Goal: Book appointment/travel/reservation

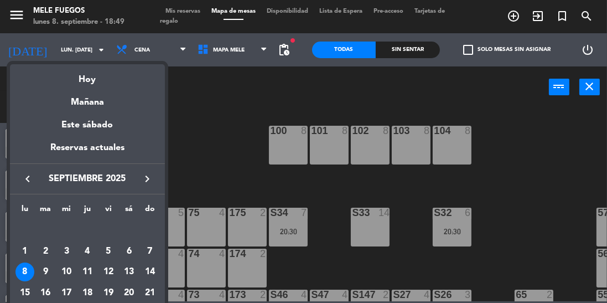
scroll to position [129, 0]
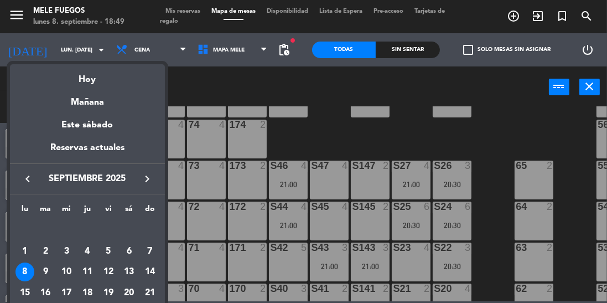
click at [70, 270] on div "10" at bounding box center [66, 271] width 19 height 19
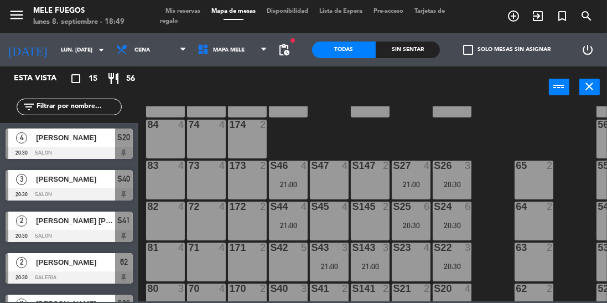
type input "mié. [DATE]"
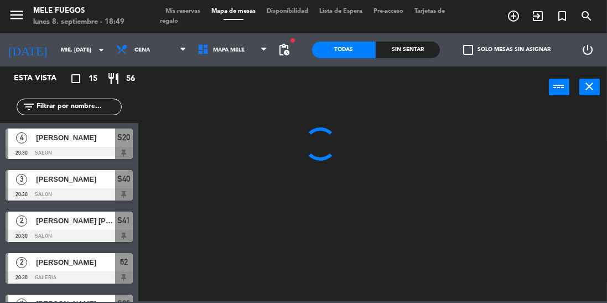
scroll to position [0, 0]
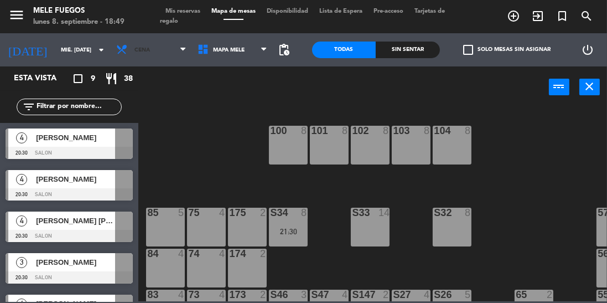
click at [176, 50] on span "Cena" at bounding box center [151, 50] width 81 height 24
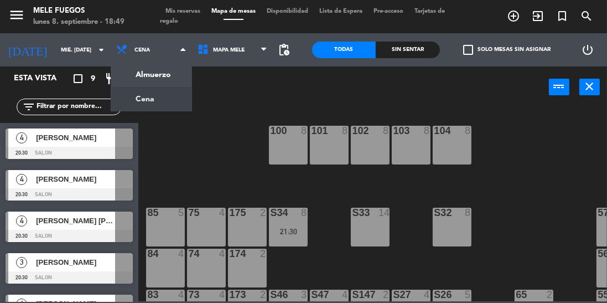
click at [176, 77] on ng-component "menu Mele Fuegos lunes 8. septiembre - 18:49 Mis reservas Mapa de mesas Disponi…" at bounding box center [303, 150] width 607 height 301
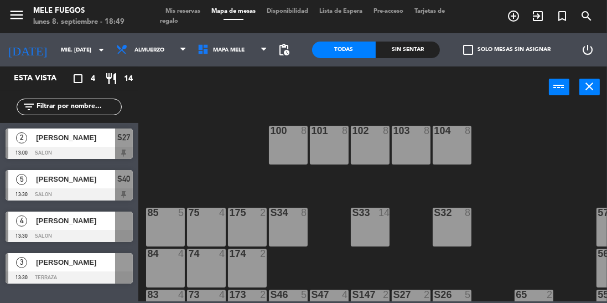
click at [563, 23] on icon "turned_in_not" at bounding box center [561, 15] width 13 height 13
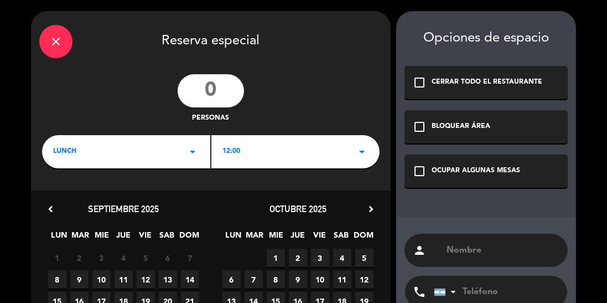
click at [213, 87] on input "number" at bounding box center [211, 90] width 66 height 33
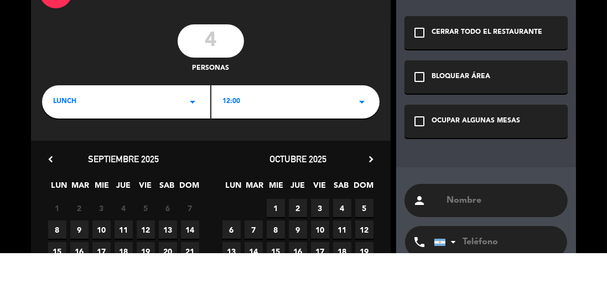
type input "4"
click at [342, 70] on div "close Reserva especial 4 personas LUNCH arrow_drop_down 12:00 arrow_drop_down c…" at bounding box center [210, 210] width 359 height 399
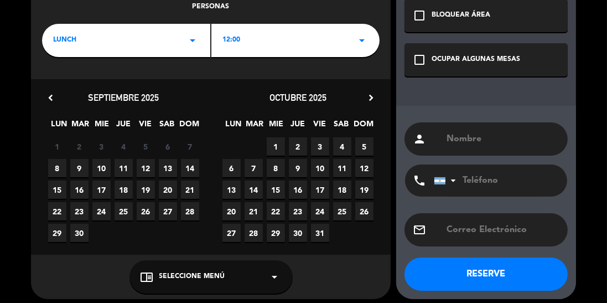
scroll to position [113, 0]
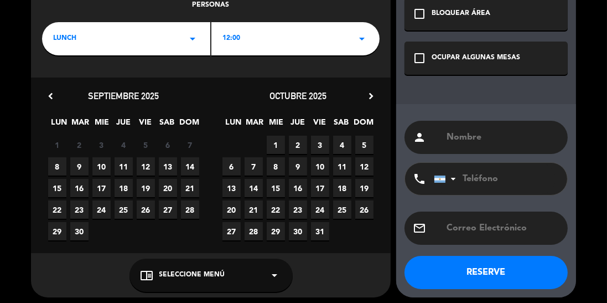
click at [103, 166] on span "10" at bounding box center [101, 166] width 18 height 18
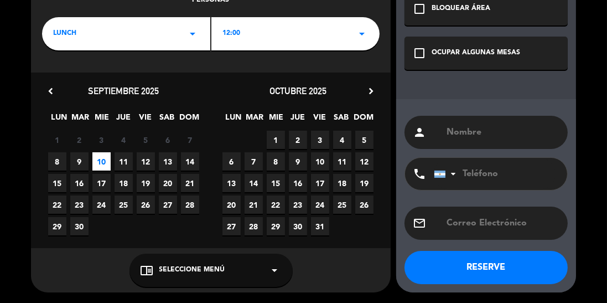
click at [359, 260] on meitre-dropdown "chrome_reader_mode Seleccione Menú arrow_drop_down" at bounding box center [210, 269] width 359 height 33
click at [349, 253] on meitre-dropdown "chrome_reader_mode Seleccione Menú arrow_drop_down" at bounding box center [210, 269] width 359 height 33
click at [340, 258] on meitre-dropdown "chrome_reader_mode Seleccione Menú arrow_drop_down" at bounding box center [210, 269] width 359 height 33
click at [77, 285] on meitre-dropdown "chrome_reader_mode Seleccione Menú arrow_drop_down" at bounding box center [210, 269] width 359 height 33
click at [77, 274] on meitre-dropdown "chrome_reader_mode Seleccione Menú arrow_drop_down" at bounding box center [210, 269] width 359 height 33
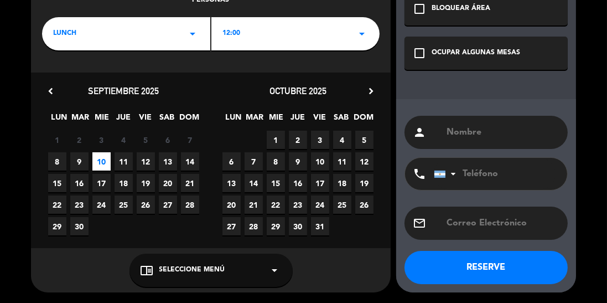
click at [325, 257] on meitre-dropdown "chrome_reader_mode Seleccione Menú arrow_drop_down" at bounding box center [210, 269] width 359 height 33
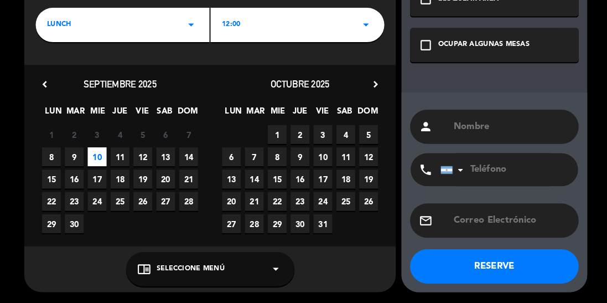
scroll to position [0, 0]
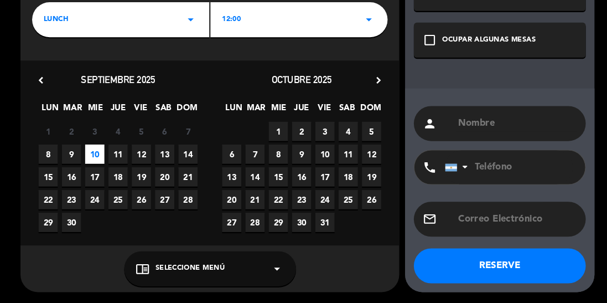
click at [268, 263] on icon "arrow_drop_down" at bounding box center [274, 269] width 13 height 13
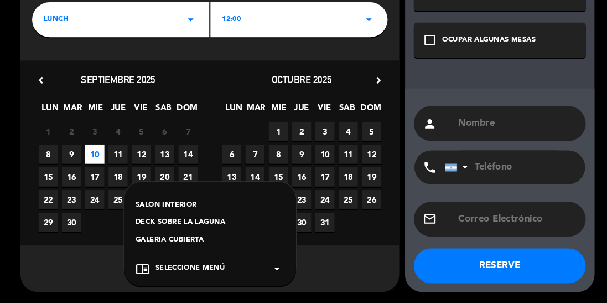
click at [212, 206] on div "SALON INTERIOR" at bounding box center [210, 209] width 141 height 11
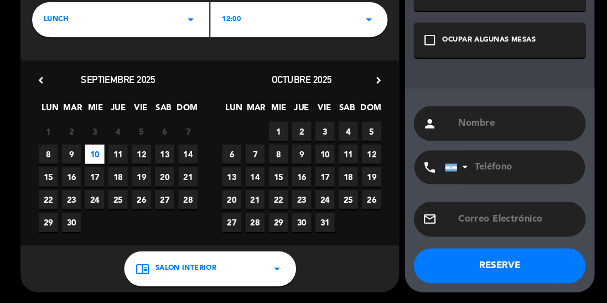
click at [416, 51] on icon "check_box_outline_blank" at bounding box center [419, 52] width 13 height 13
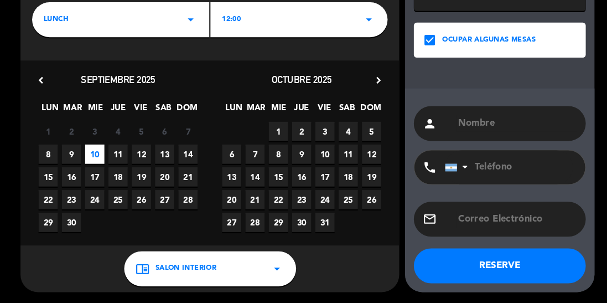
click at [514, 136] on input "text" at bounding box center [502, 131] width 114 height 15
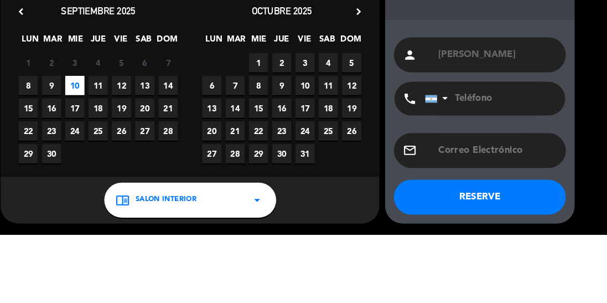
type input "Maxi Ranelli"
click at [606, 123] on div "close Reserva especial 4 personas LUNCH arrow_drop_down 12:00 arrow_drop_down c…" at bounding box center [303, 92] width 607 height 421
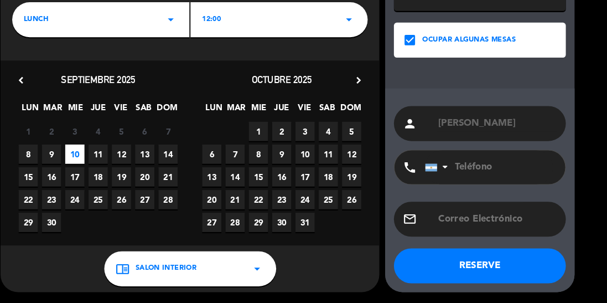
click at [536, 273] on button "RESERVE" at bounding box center [485, 267] width 163 height 33
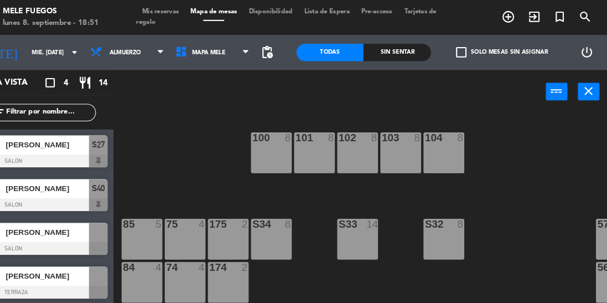
click at [176, 10] on span "Mis reservas" at bounding box center [183, 11] width 46 height 6
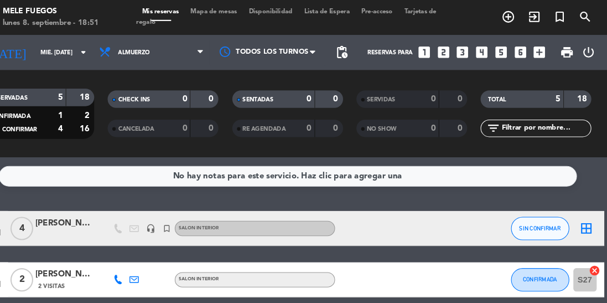
click at [113, 56] on input "mié. [DATE]" at bounding box center [104, 49] width 81 height 17
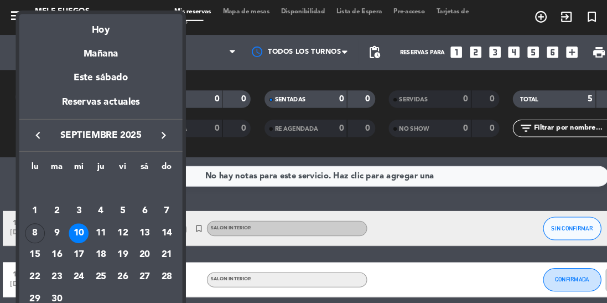
click at [100, 38] on div "Mañana" at bounding box center [95, 47] width 155 height 23
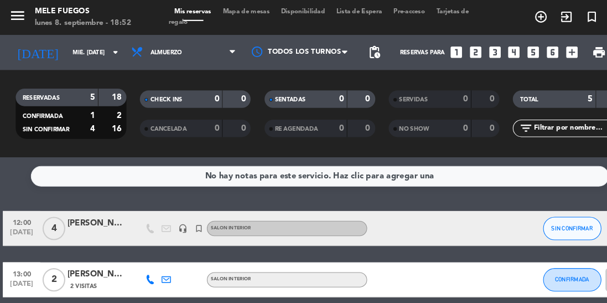
type input "mar. 9 sep."
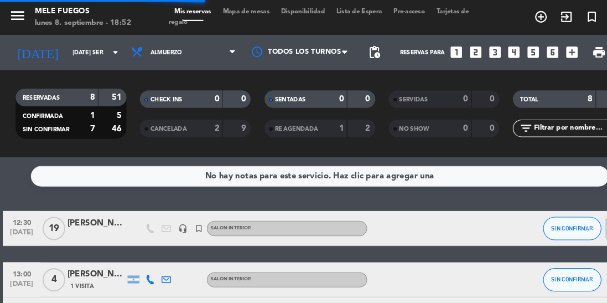
click at [255, 13] on span "Mapa de mesas" at bounding box center [233, 11] width 55 height 6
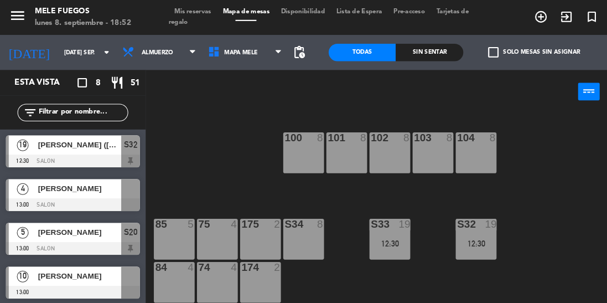
click at [97, 52] on icon "arrow_drop_down" at bounding box center [101, 49] width 13 height 13
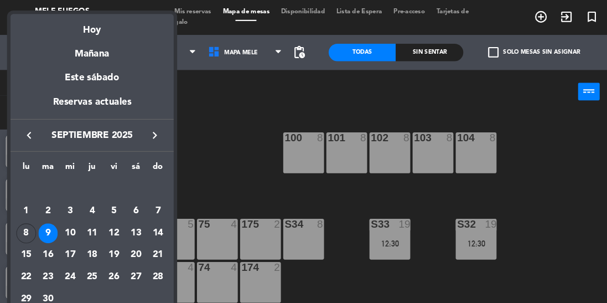
click at [30, 219] on div "8" at bounding box center [24, 221] width 19 height 19
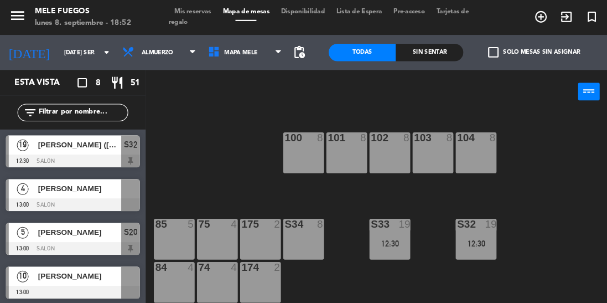
type input "lun. [DATE]"
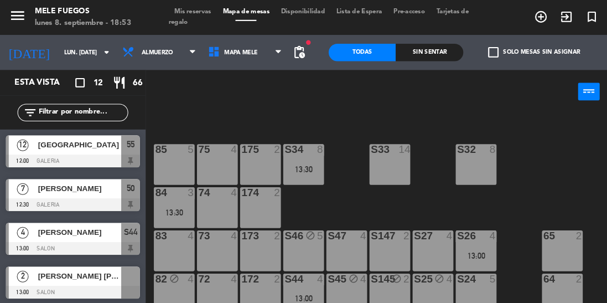
scroll to position [71, 0]
click at [183, 56] on span "Almuerzo" at bounding box center [151, 50] width 81 height 24
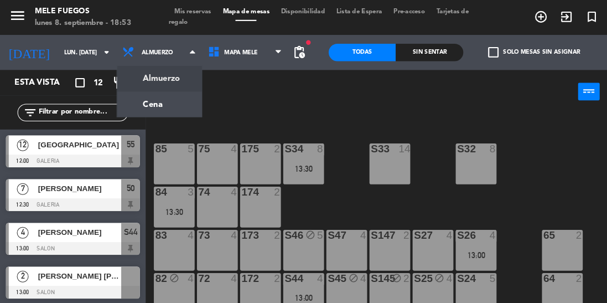
click at [171, 100] on ng-component "menu Mele Fuegos lunes 8. septiembre - 18:53 Mis reservas Mapa de mesas Disponi…" at bounding box center [303, 150] width 607 height 301
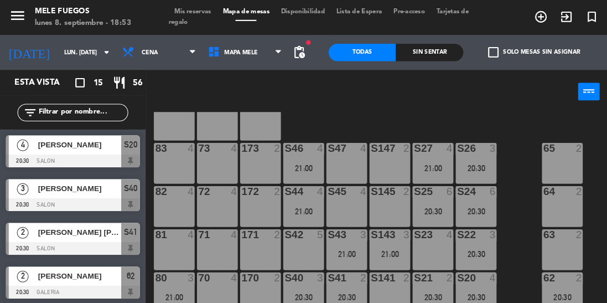
scroll to position [154, 0]
click at [291, 155] on div "21:00" at bounding box center [288, 159] width 39 height 8
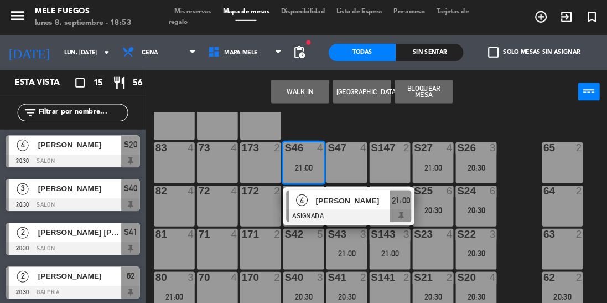
click at [293, 241] on div "S42 5" at bounding box center [288, 236] width 39 height 39
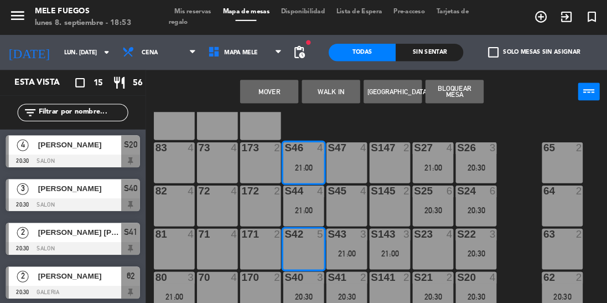
click at [270, 90] on button "Mover" at bounding box center [255, 87] width 55 height 22
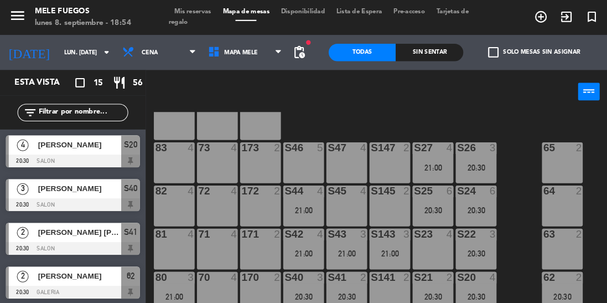
click at [559, 20] on icon "turned_in_not" at bounding box center [561, 15] width 13 height 13
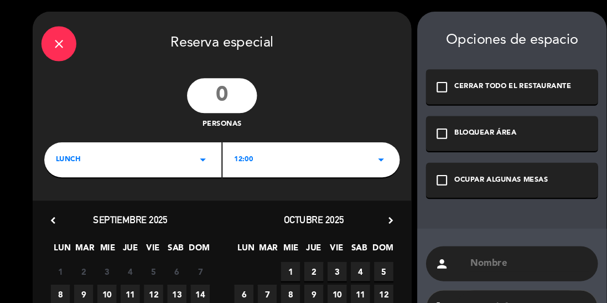
click at [220, 84] on input "number" at bounding box center [211, 90] width 66 height 33
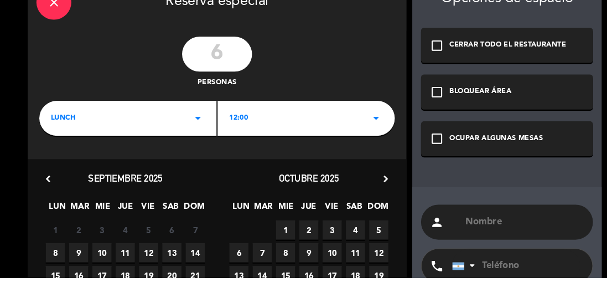
type input "6"
click at [340, 78] on div "6 personas" at bounding box center [210, 99] width 359 height 50
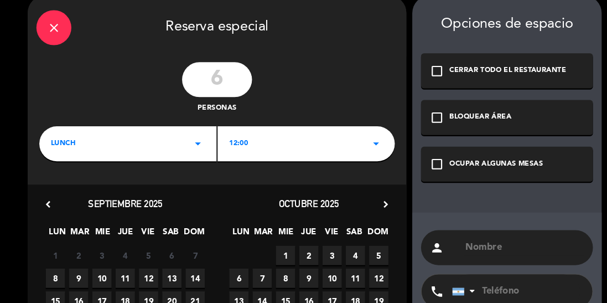
click at [197, 149] on icon "arrow_drop_down" at bounding box center [192, 151] width 13 height 13
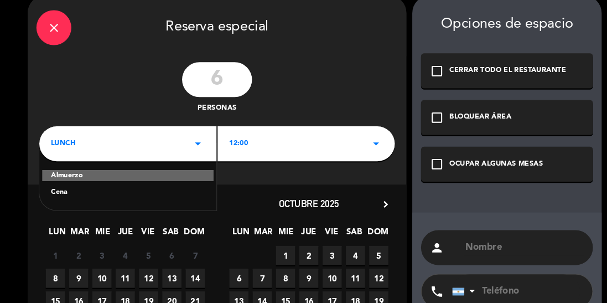
click at [175, 196] on div "Cena" at bounding box center [126, 197] width 146 height 11
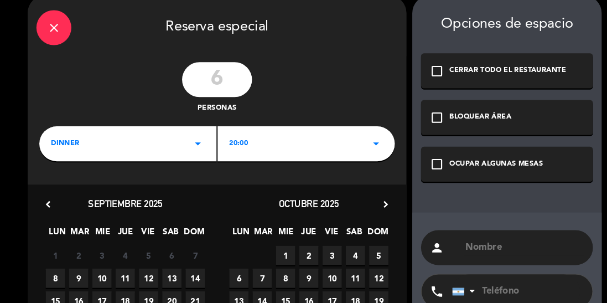
click at [368, 153] on icon "arrow_drop_down" at bounding box center [361, 151] width 13 height 13
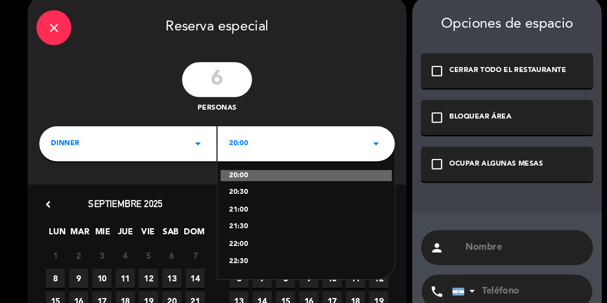
click at [237, 212] on div "21:00" at bounding box center [295, 214] width 146 height 11
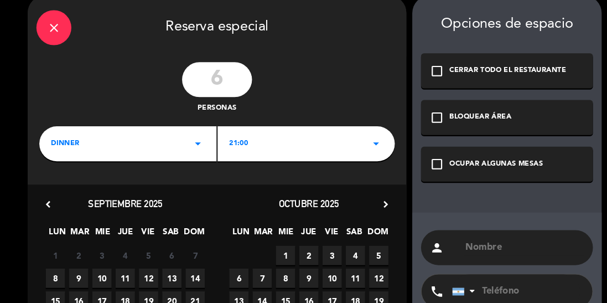
scroll to position [61, 0]
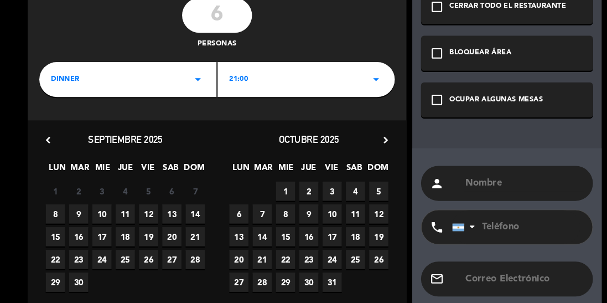
click at [53, 225] on span "8" at bounding box center [57, 218] width 18 height 18
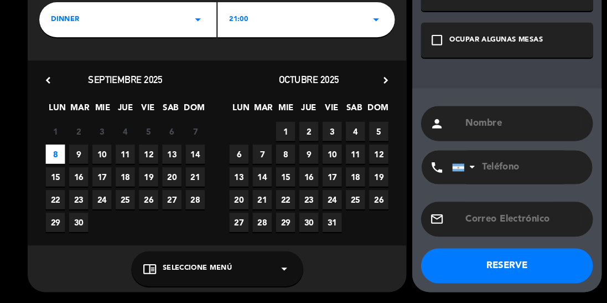
click at [273, 271] on icon "arrow_drop_down" at bounding box center [274, 269] width 13 height 13
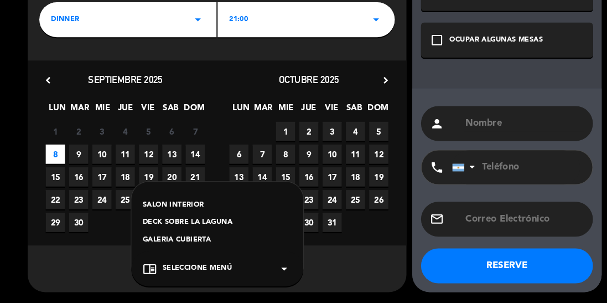
click at [228, 205] on div "SALON INTERIOR" at bounding box center [210, 209] width 141 height 11
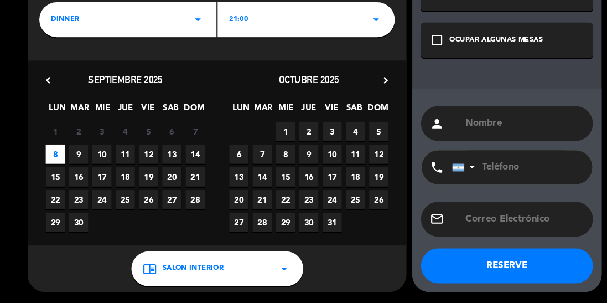
click at [516, 134] on input "text" at bounding box center [502, 131] width 114 height 15
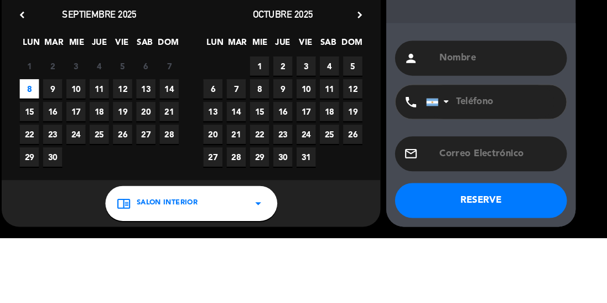
scroll to position [0, 0]
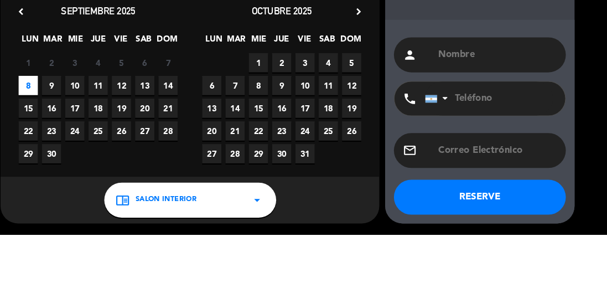
type input "a"
type input "[PERSON_NAME]"
click at [600, 125] on div "close Reserva especial 6 personas dinner arrow_drop_down 21:00 arrow_drop_down …" at bounding box center [303, 92] width 607 height 421
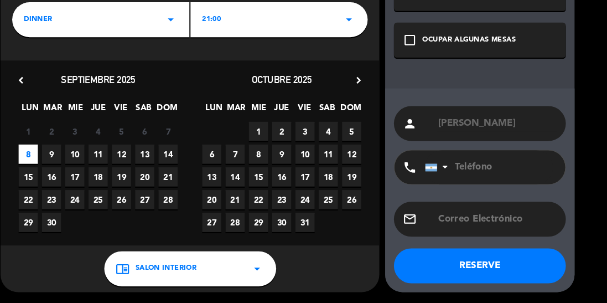
click at [417, 51] on icon "check_box_outline_blank" at bounding box center [419, 52] width 13 height 13
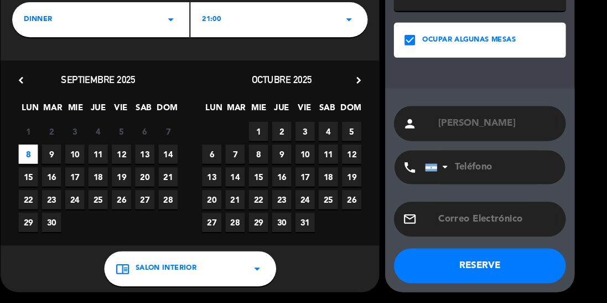
click at [494, 269] on button "RESERVE" at bounding box center [485, 267] width 163 height 33
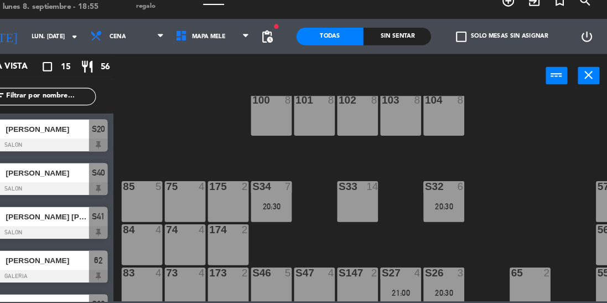
scroll to position [20, 0]
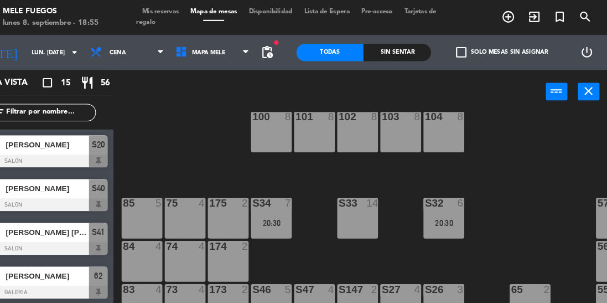
click at [174, 10] on span "Mis reservas" at bounding box center [183, 11] width 46 height 6
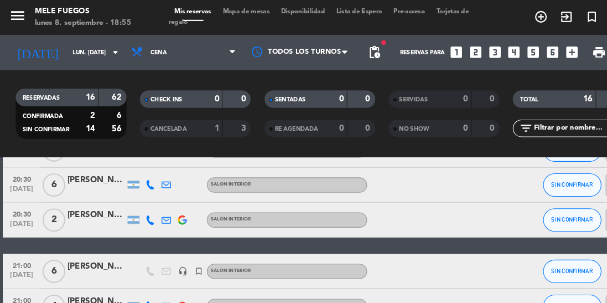
scroll to position [316, 0]
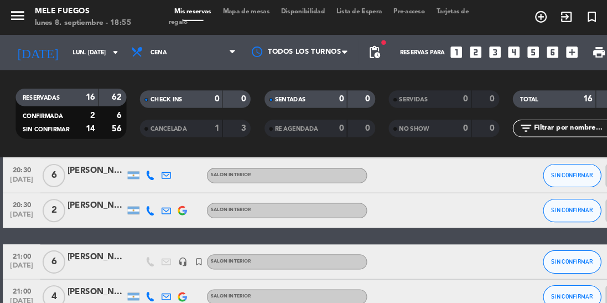
click at [385, 238] on div at bounding box center [394, 248] width 93 height 33
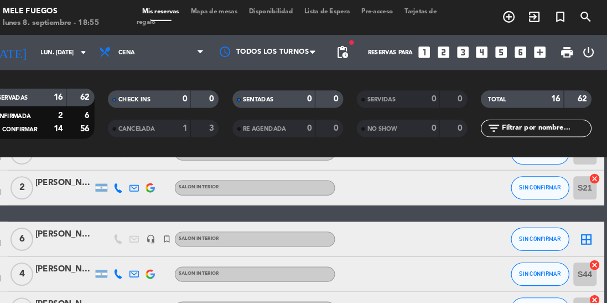
scroll to position [0, 0]
click at [592, 223] on icon "border_all" at bounding box center [587, 226] width 13 height 13
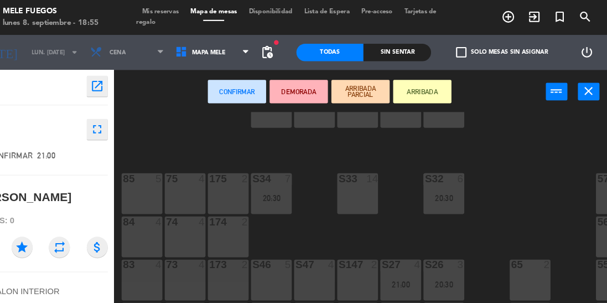
scroll to position [49, 0]
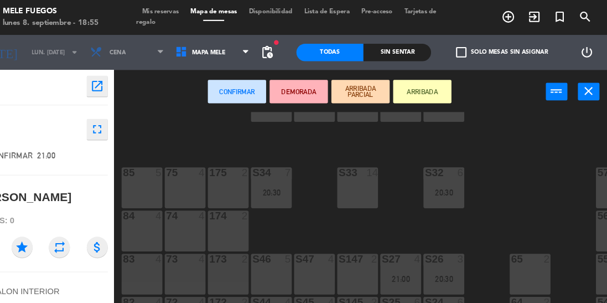
click at [319, 214] on div "100 8 101 8 102 8 103 8 104 8 S32 6 20:30 S33 14 S34 7 20:30 75 4 85 5 175 2 57…" at bounding box center [375, 203] width 462 height 195
click at [291, 261] on div "S46 5" at bounding box center [288, 260] width 39 height 39
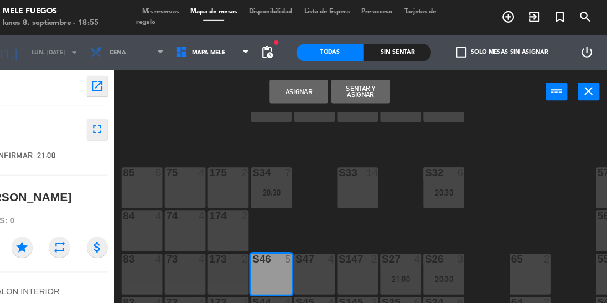
click at [326, 261] on div "S47 4" at bounding box center [329, 260] width 39 height 39
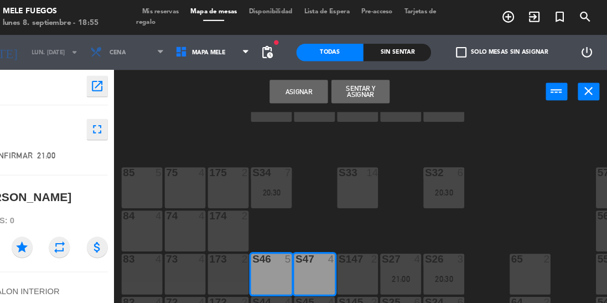
click at [323, 89] on button "Asignar" at bounding box center [313, 87] width 55 height 22
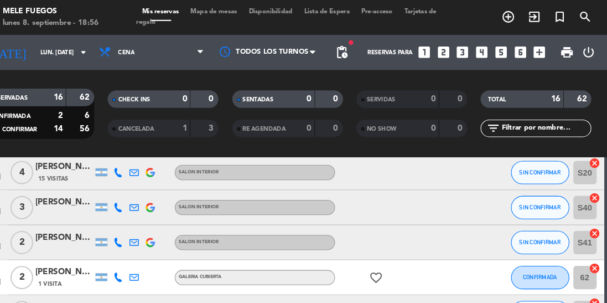
scroll to position [55, 0]
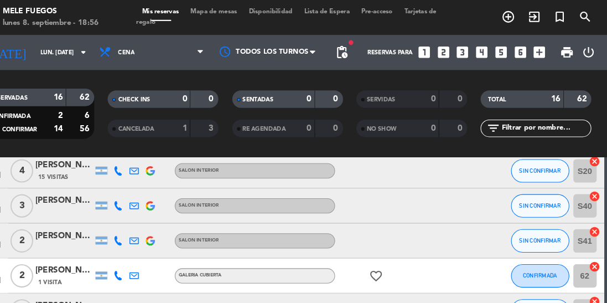
click at [250, 12] on span "Mapa de mesas" at bounding box center [233, 11] width 55 height 6
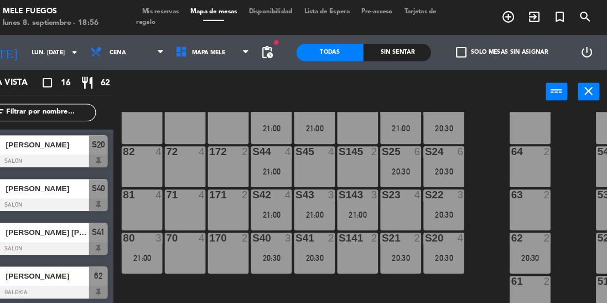
scroll to position [196, 0]
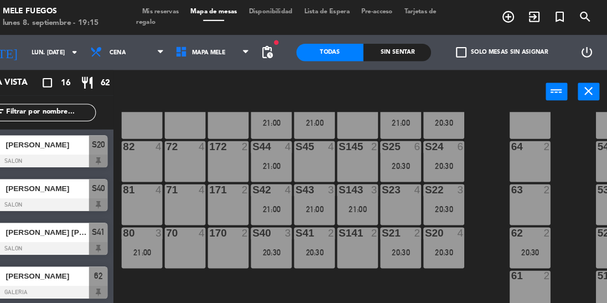
click at [99, 48] on icon "arrow_drop_down" at bounding box center [101, 49] width 13 height 13
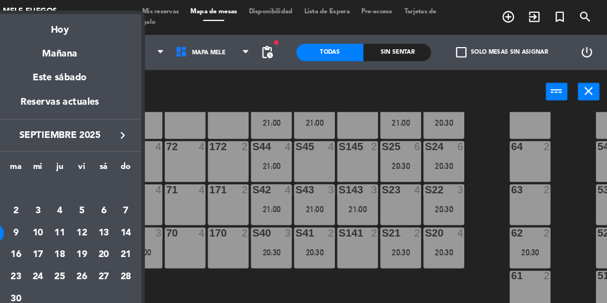
click at [70, 220] on div "10" at bounding box center [66, 221] width 19 height 19
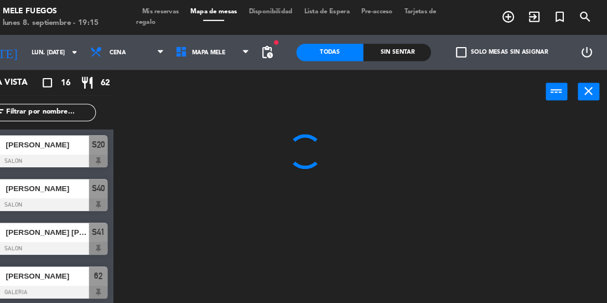
type input "mié. [DATE]"
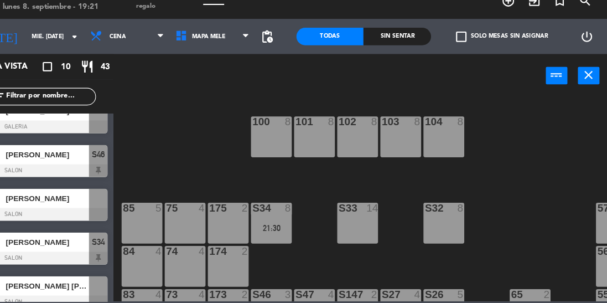
scroll to position [15, 0]
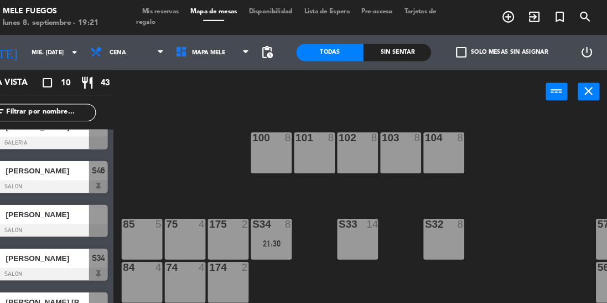
click at [567, 17] on icon "turned_in_not" at bounding box center [561, 15] width 13 height 13
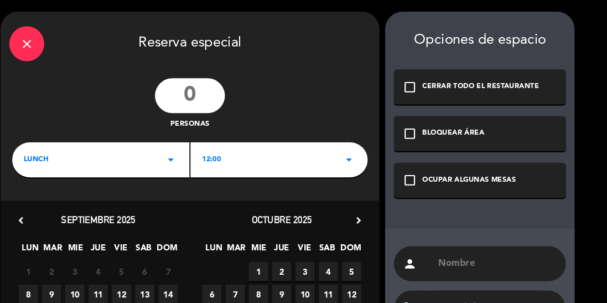
click at [226, 92] on input "number" at bounding box center [211, 90] width 66 height 33
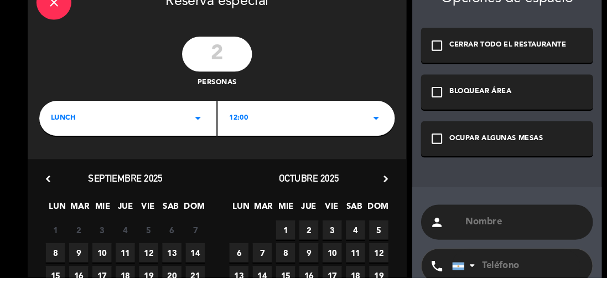
type input "2"
click at [344, 66] on div "close Reserva especial" at bounding box center [210, 40] width 359 height 58
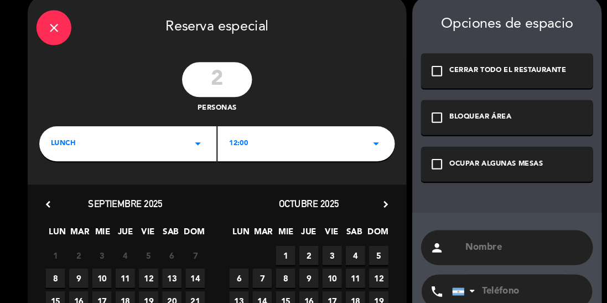
click at [195, 160] on div "LUNCH arrow_drop_down" at bounding box center [126, 151] width 168 height 33
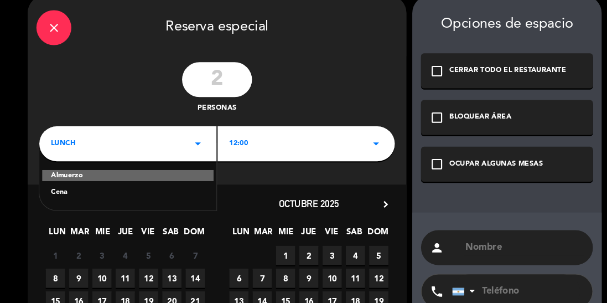
click at [165, 197] on div "Cena" at bounding box center [126, 197] width 146 height 11
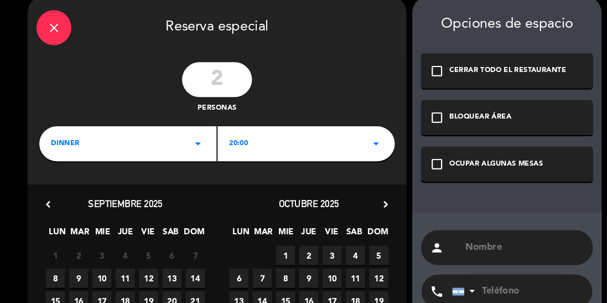
click at [361, 152] on icon "arrow_drop_down" at bounding box center [361, 151] width 13 height 13
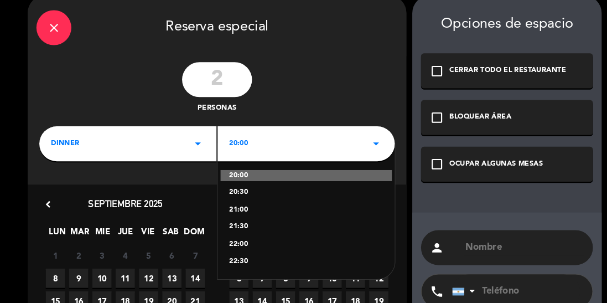
click at [247, 230] on div "21:30" at bounding box center [295, 230] width 146 height 11
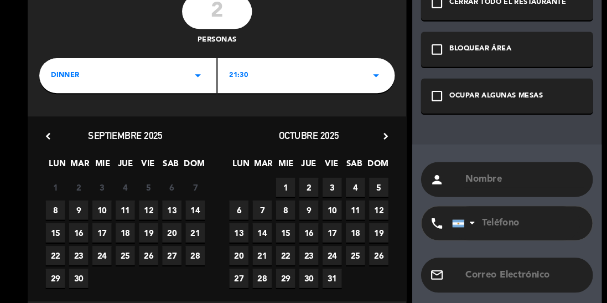
scroll to position [76, 0]
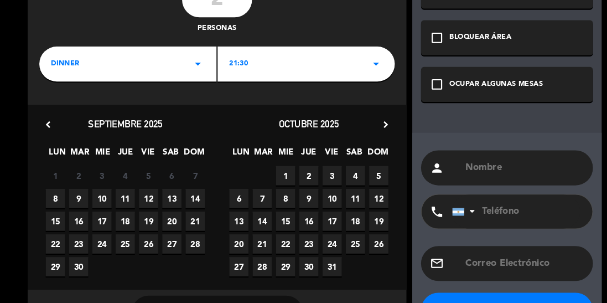
click at [101, 208] on span "10" at bounding box center [101, 203] width 18 height 18
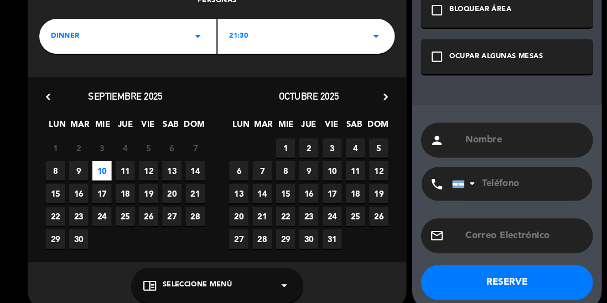
scroll to position [118, 0]
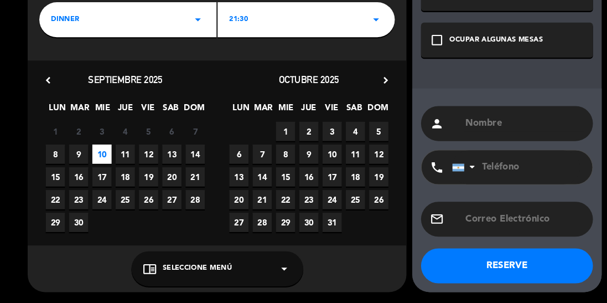
click at [379, 254] on meitre-dropdown "chrome_reader_mode Seleccione Menú arrow_drop_down" at bounding box center [210, 269] width 359 height 33
click at [379, 250] on div "close Reserva especial 2 personas dinner arrow_drop_down 21:30 arrow_drop_down …" at bounding box center [210, 92] width 359 height 399
click at [201, 260] on div "chrome_reader_mode Seleccione Menú arrow_drop_down" at bounding box center [210, 269] width 163 height 33
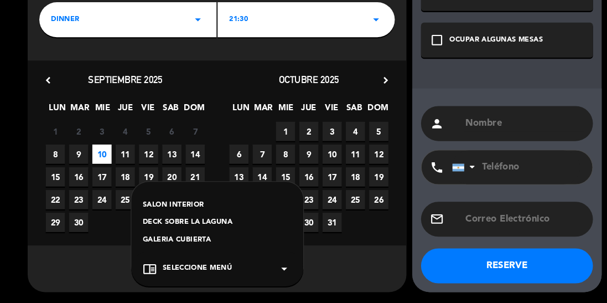
click at [214, 225] on div "DECK SOBRE LA LAGUNA" at bounding box center [210, 226] width 141 height 11
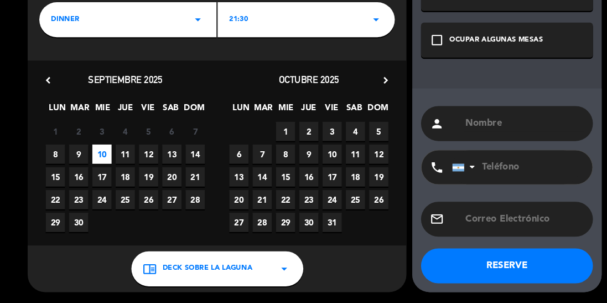
click at [419, 56] on icon "check_box_outline_blank" at bounding box center [419, 52] width 13 height 13
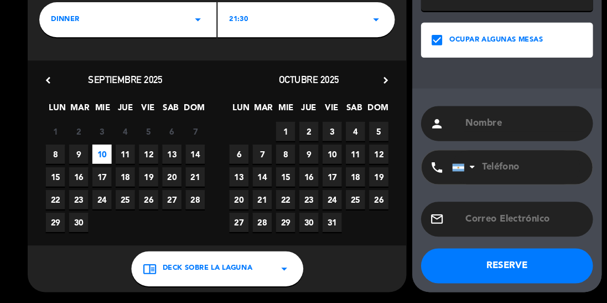
click at [483, 135] on input "text" at bounding box center [502, 131] width 114 height 15
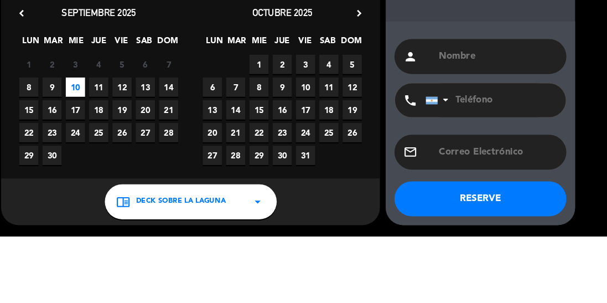
scroll to position [0, 0]
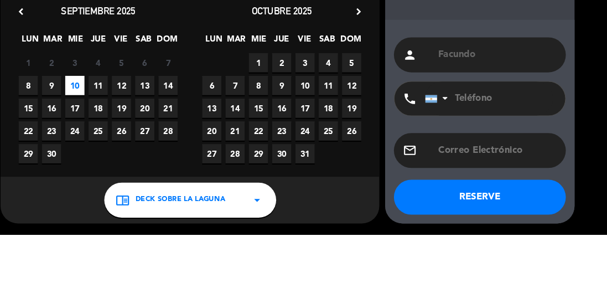
type input "Facundo"
click at [590, 122] on div "close Reserva especial 2 personas dinner arrow_drop_down 21:30 arrow_drop_down …" at bounding box center [303, 92] width 607 height 421
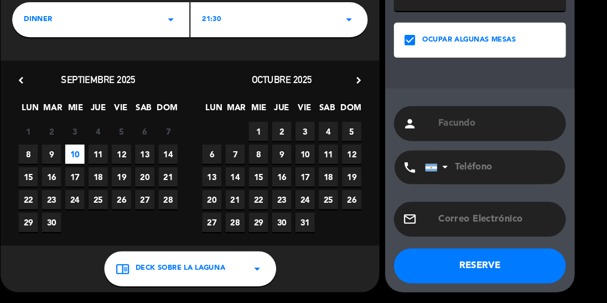
paste input "+54 9 11 3517-3574"
type input "+54 9 11 3517-3574"
click at [524, 264] on button "RESERVE" at bounding box center [485, 267] width 163 height 33
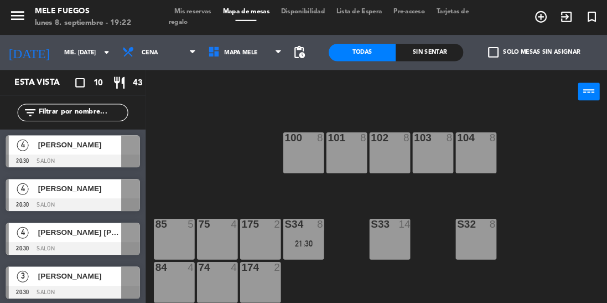
click at [194, 11] on span "Mis reservas" at bounding box center [183, 11] width 46 height 6
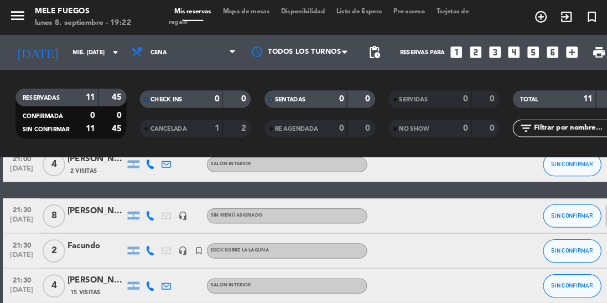
scroll to position [295, 0]
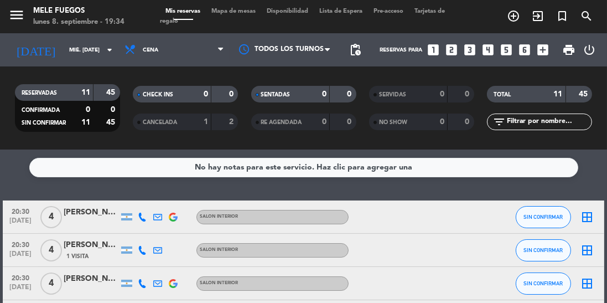
click at [115, 53] on icon "arrow_drop_down" at bounding box center [109, 49] width 13 height 13
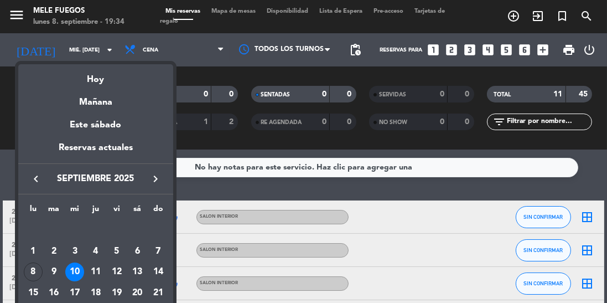
click at [127, 80] on div "Hoy" at bounding box center [95, 75] width 155 height 23
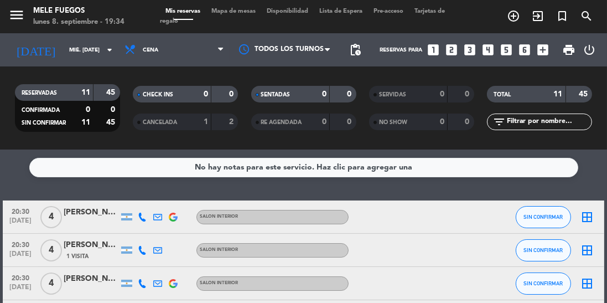
type input "lun. [DATE]"
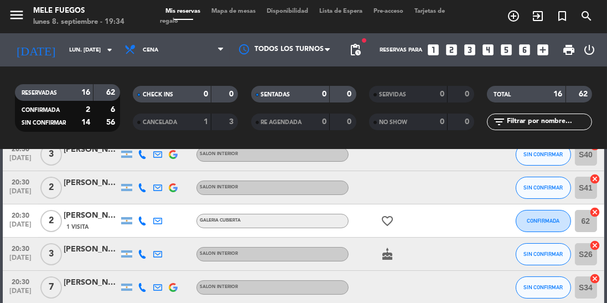
scroll to position [104, 0]
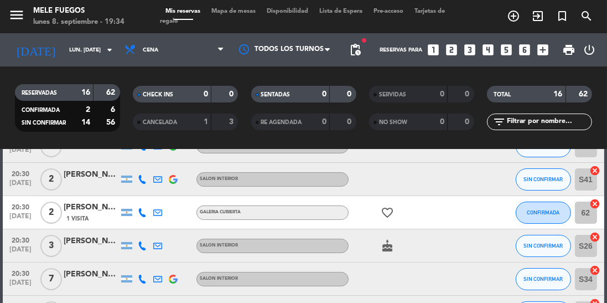
click at [247, 9] on span "Mapa de mesas" at bounding box center [233, 11] width 55 height 6
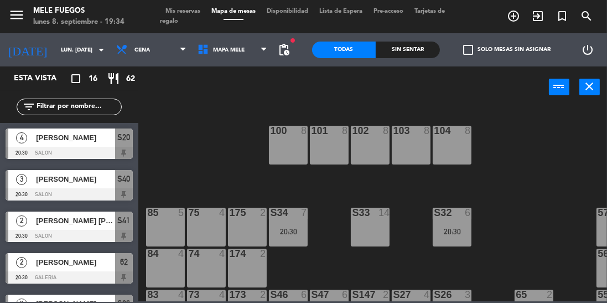
scroll to position [41, 0]
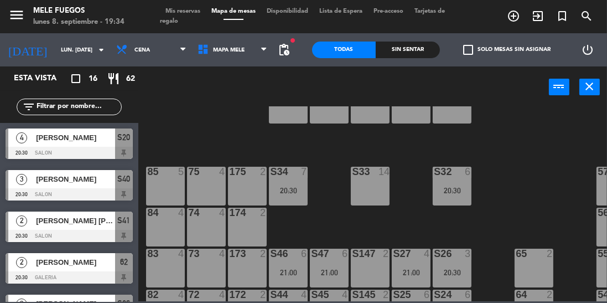
click at [295, 192] on div "20:30" at bounding box center [288, 190] width 39 height 8
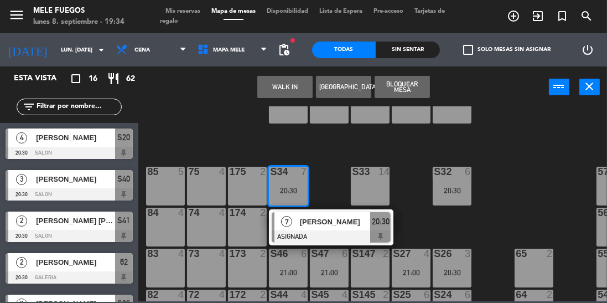
click at [374, 187] on div "S33 14" at bounding box center [370, 185] width 39 height 39
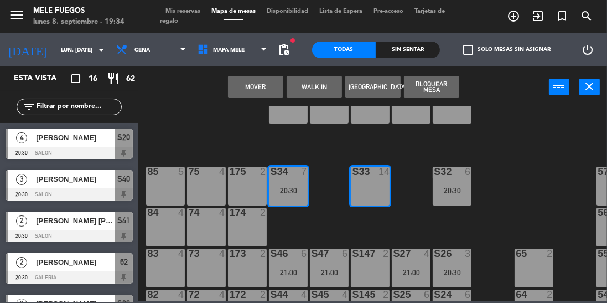
click at [260, 84] on button "Mover" at bounding box center [255, 87] width 55 height 22
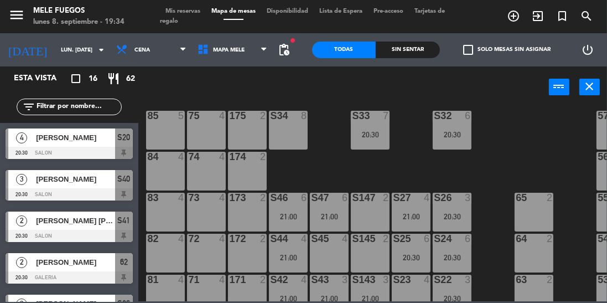
scroll to position [113, 0]
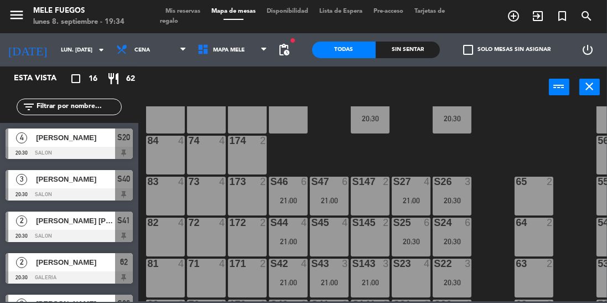
click at [290, 239] on div "21:00" at bounding box center [288, 241] width 39 height 8
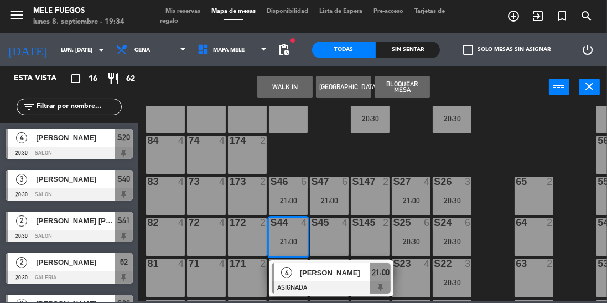
click at [374, 122] on div "20:30" at bounding box center [370, 118] width 39 height 8
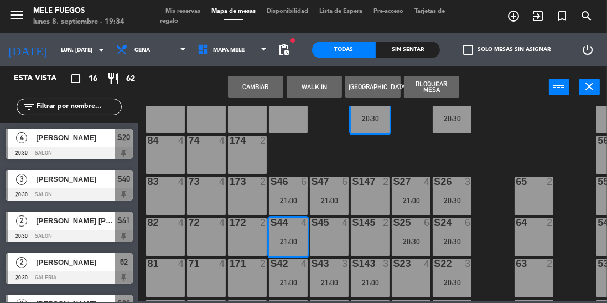
click at [502, 121] on div "100 8 101 8 102 8 103 8 104 8 S32 6 20:30 S33 7 20:30 S34 8 75 4 85 5 175 2 57 …" at bounding box center [375, 203] width 462 height 195
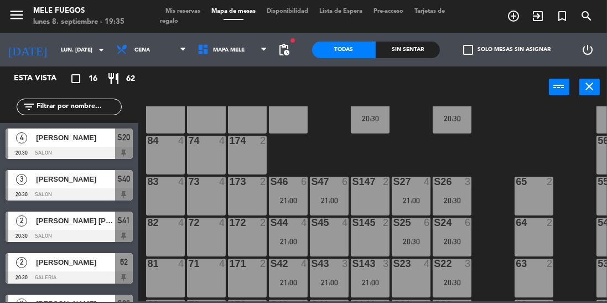
click at [291, 237] on div "21:00" at bounding box center [288, 241] width 39 height 8
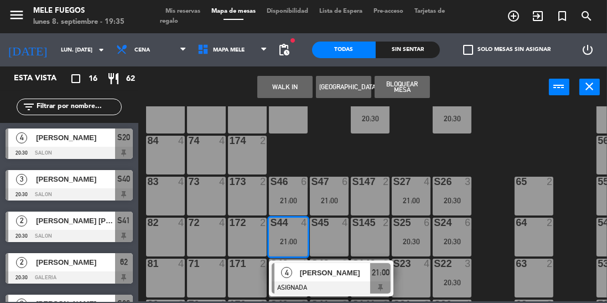
click at [335, 277] on span "[PERSON_NAME]" at bounding box center [335, 273] width 71 height 12
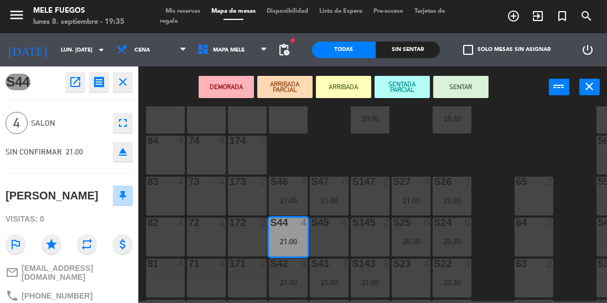
click at [82, 197] on div "[PERSON_NAME]" at bounding box center [52, 195] width 93 height 18
click at [288, 237] on div "21:00" at bounding box center [288, 241] width 39 height 8
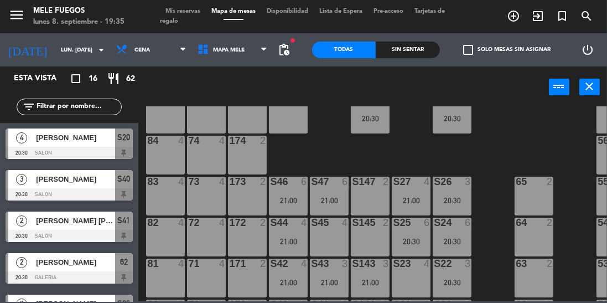
click at [98, 108] on input "text" at bounding box center [78, 107] width 86 height 12
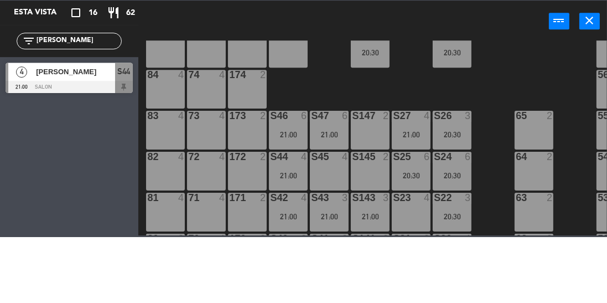
type input "[PERSON_NAME]"
click at [127, 138] on span "S44" at bounding box center [124, 137] width 13 height 13
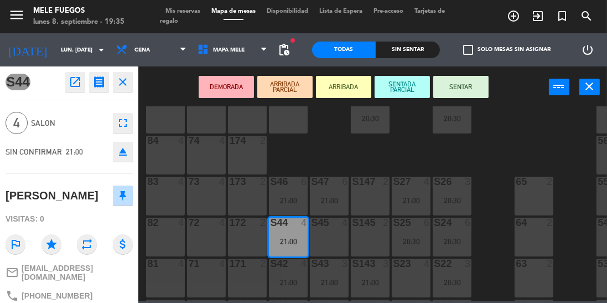
click at [92, 195] on div "[PERSON_NAME]" at bounding box center [52, 195] width 93 height 18
click at [194, 12] on span "Mis reservas" at bounding box center [183, 11] width 46 height 6
